Goal: Information Seeking & Learning: Learn about a topic

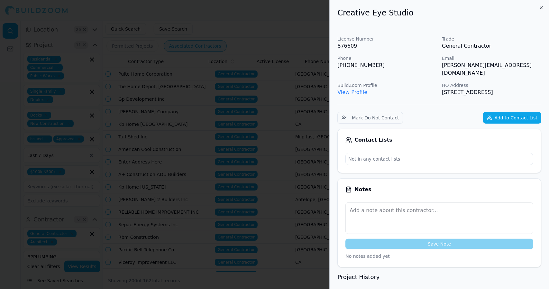
scroll to position [0, 87]
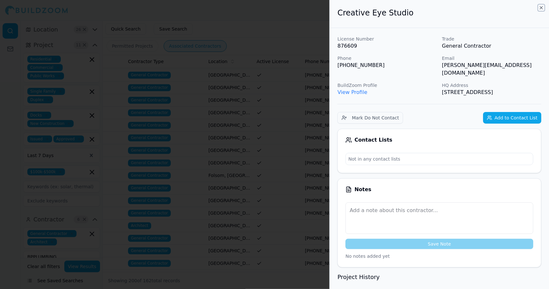
click at [541, 8] on icon "button" at bounding box center [541, 7] width 5 height 5
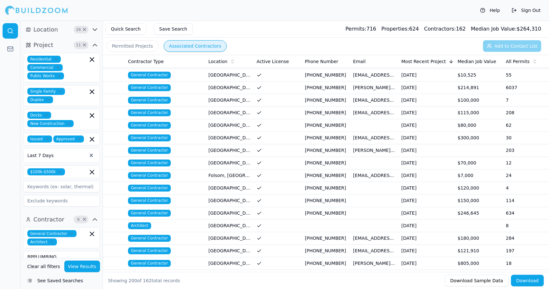
click at [216, 207] on td "[GEOGRAPHIC_DATA], [GEOGRAPHIC_DATA]" at bounding box center [230, 213] width 48 height 13
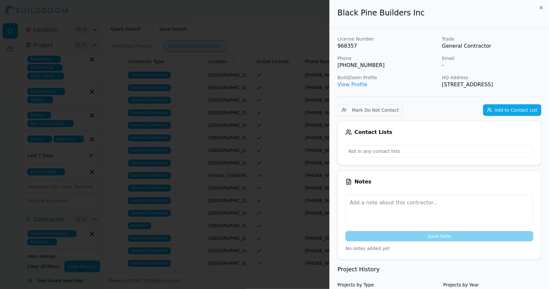
click at [355, 84] on link "View Profile" at bounding box center [352, 84] width 30 height 6
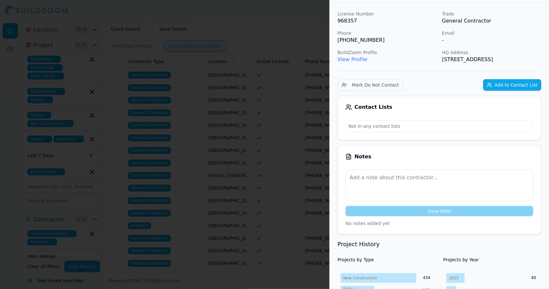
scroll to position [0, 0]
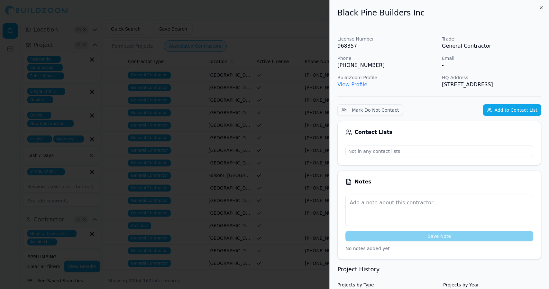
drag, startPoint x: 471, startPoint y: 92, endPoint x: 338, endPoint y: 18, distance: 153.2
copy div "Black Pine Builders Inc License Number 968357 Trade General Contractor Phone [P…"
click at [541, 7] on icon "button" at bounding box center [541, 7] width 5 height 5
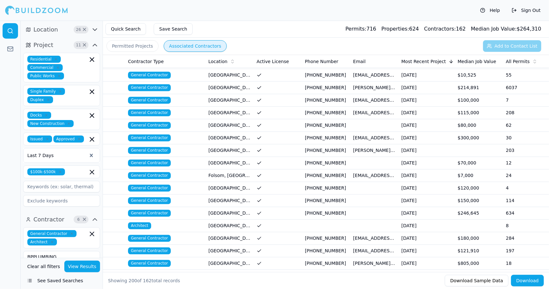
click at [327, 220] on td at bounding box center [326, 226] width 48 height 13
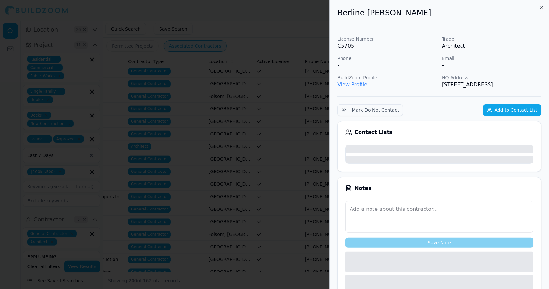
scroll to position [918, 0]
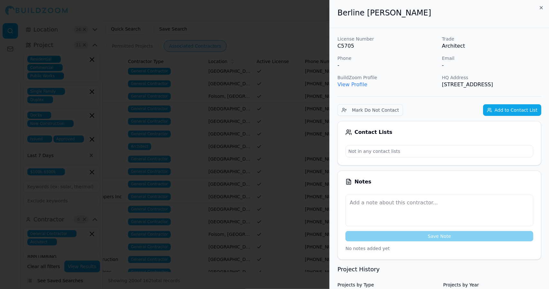
click at [355, 85] on link "View Profile" at bounding box center [352, 84] width 30 height 6
click at [356, 85] on link "View Profile" at bounding box center [352, 84] width 30 height 6
click at [540, 6] on icon "button" at bounding box center [541, 7] width 5 height 5
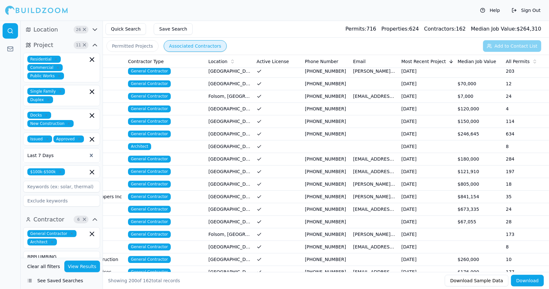
click at [159, 193] on span "General Contractor" at bounding box center [149, 196] width 43 height 7
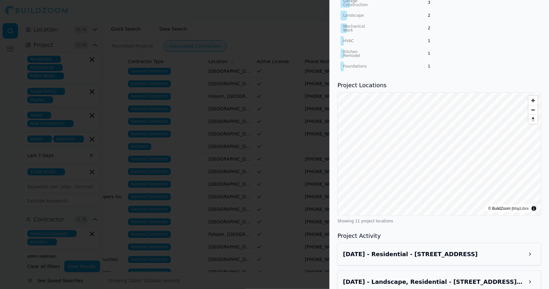
scroll to position [436, 0]
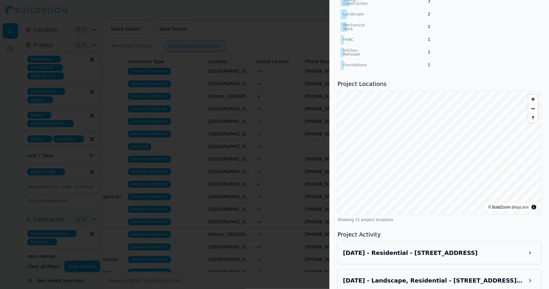
click at [490, 220] on div "Showing 11 project locations" at bounding box center [439, 219] width 204 height 5
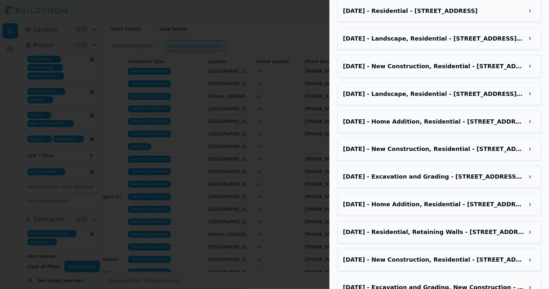
scroll to position [692, 0]
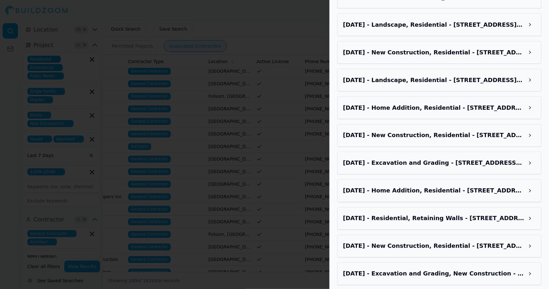
click at [479, 116] on div "[DATE] - Home Addition, Residential - [STREET_ADDRESS][PERSON_NAME]" at bounding box center [439, 107] width 204 height 23
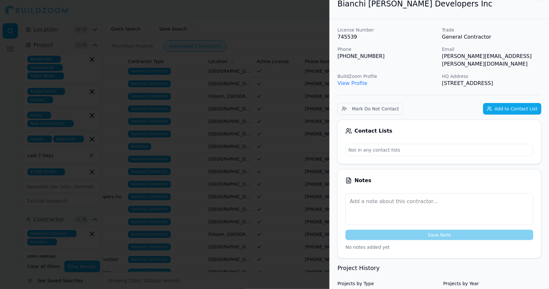
scroll to position [0, 0]
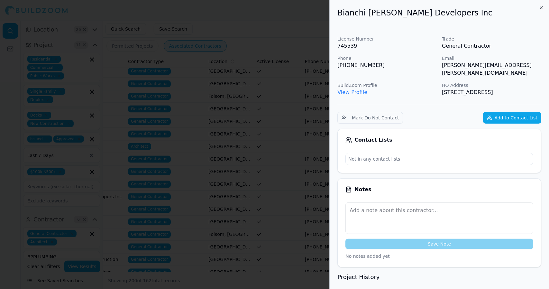
drag, startPoint x: 463, startPoint y: 94, endPoint x: 338, endPoint y: 16, distance: 147.3
copy div "[PERSON_NAME] [PERSON_NAME] Developers Inc License Number 745539 Trade General …"
click at [540, 8] on icon "button" at bounding box center [541, 7] width 5 height 5
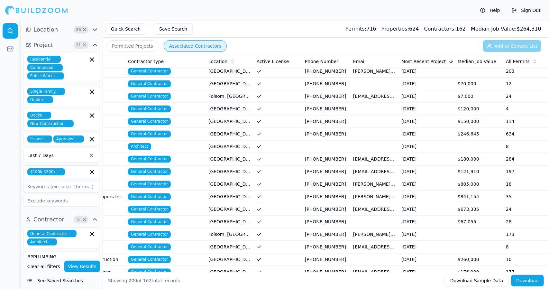
drag, startPoint x: 389, startPoint y: 199, endPoint x: 161, endPoint y: 198, distance: 228.3
drag, startPoint x: 161, startPoint y: 198, endPoint x: 153, endPoint y: 199, distance: 7.4
click at [153, 205] on span "General Contractor" at bounding box center [149, 208] width 43 height 7
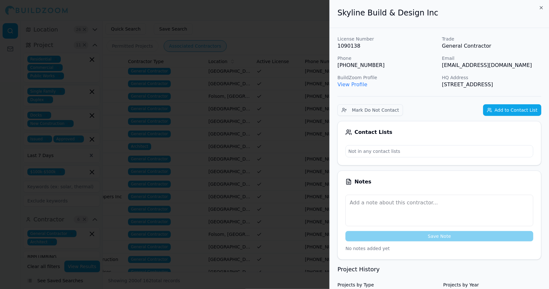
click at [347, 83] on link "View Profile" at bounding box center [352, 84] width 30 height 6
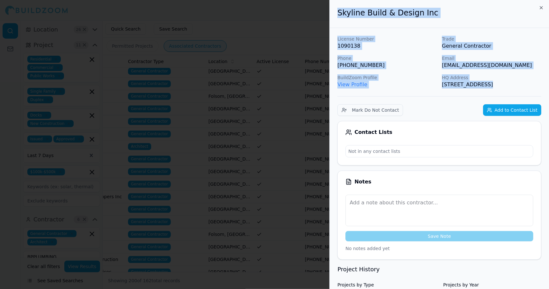
drag, startPoint x: 338, startPoint y: 15, endPoint x: 444, endPoint y: 97, distance: 135.0
copy div "Skyline Build & Design Inc License Number 1090138 Trade General Contractor Phon…"
click at [541, 8] on icon "button" at bounding box center [541, 7] width 3 height 3
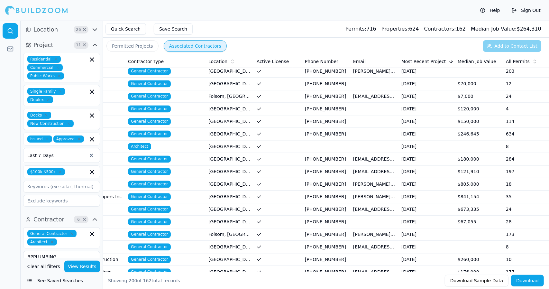
click at [157, 256] on span "General Contractor" at bounding box center [149, 259] width 43 height 7
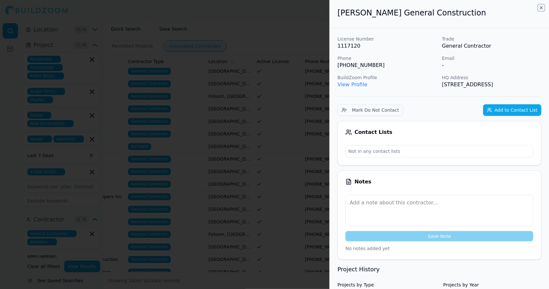
click at [540, 7] on icon "button" at bounding box center [541, 7] width 5 height 5
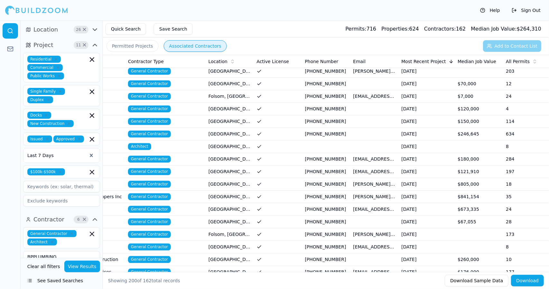
click at [155, 268] on span "General Contractor" at bounding box center [149, 271] width 43 height 7
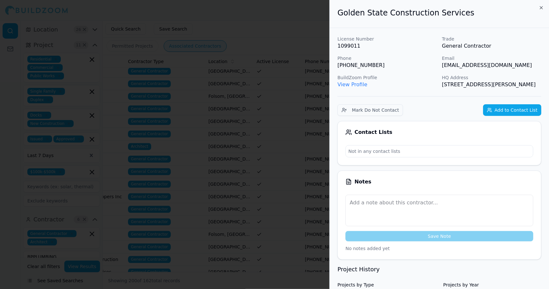
click at [357, 84] on link "View Profile" at bounding box center [352, 84] width 30 height 6
click at [460, 88] on p "[STREET_ADDRESS][PERSON_NAME]" at bounding box center [491, 85] width 99 height 8
drag, startPoint x: 460, startPoint y: 94, endPoint x: 338, endPoint y: 21, distance: 142.2
copy div "Golden State Construction Services License Number 1099011 Trade General Contrac…"
